Goal: Transaction & Acquisition: Purchase product/service

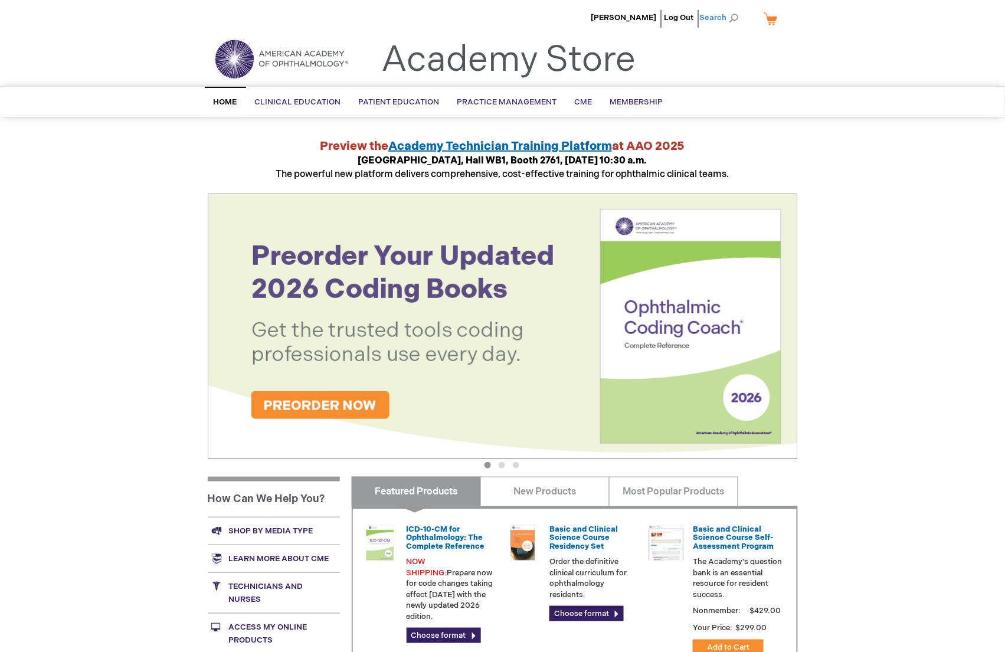
click at [718, 18] on span "Search" at bounding box center [722, 18] width 45 height 24
type input "2026"
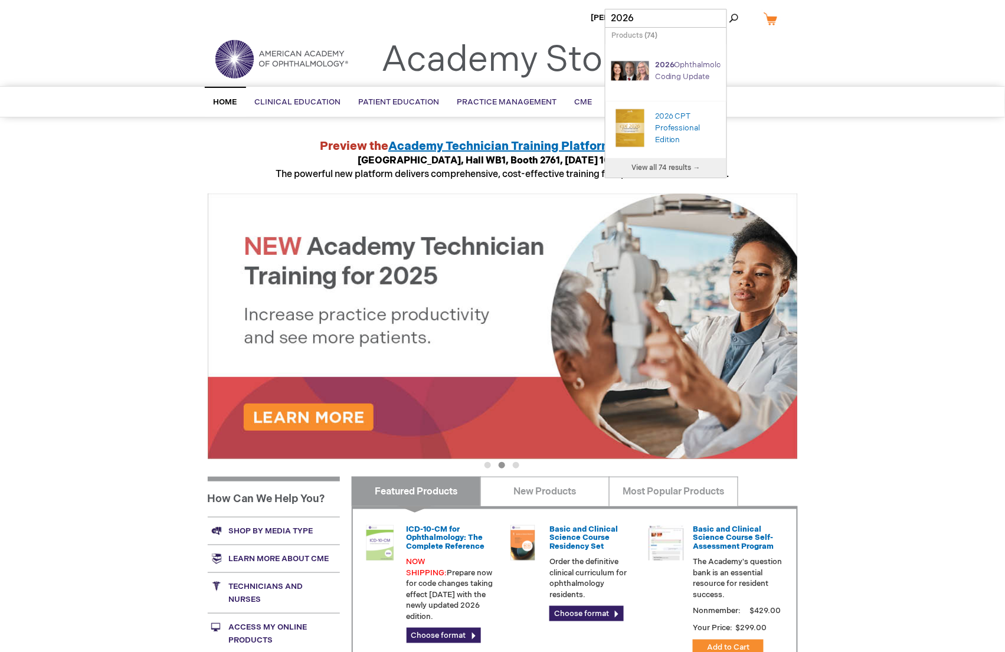
click at [680, 68] on link "2026 Ophthalmology Coding Update" at bounding box center [692, 70] width 75 height 21
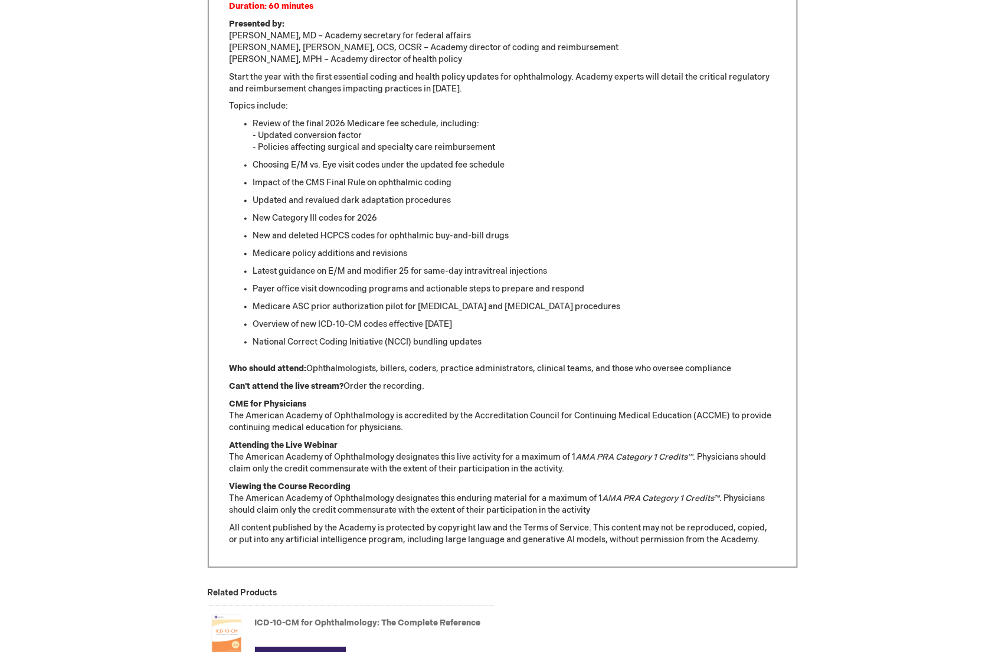
scroll to position [590, 0]
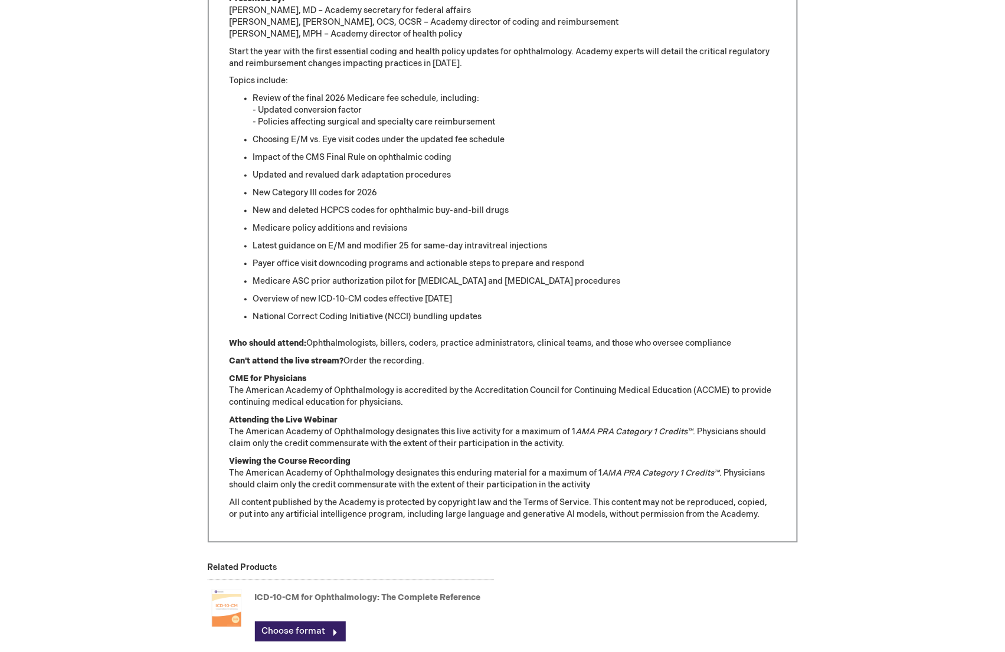
click at [580, 446] on p "Attending the Live Webinar The American Academy of Ophthalmology designates thi…" at bounding box center [503, 432] width 547 height 35
click at [550, 445] on p "Attending the Live Webinar The American Academy of Ophthalmology designates thi…" at bounding box center [503, 432] width 547 height 35
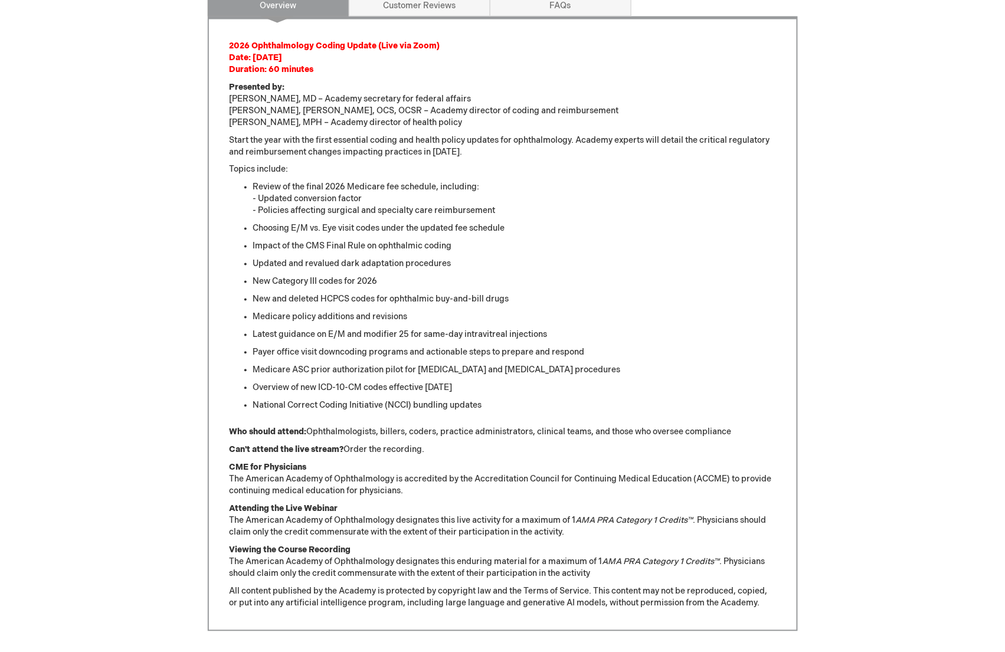
scroll to position [582, 0]
